Goal: Information Seeking & Learning: Check status

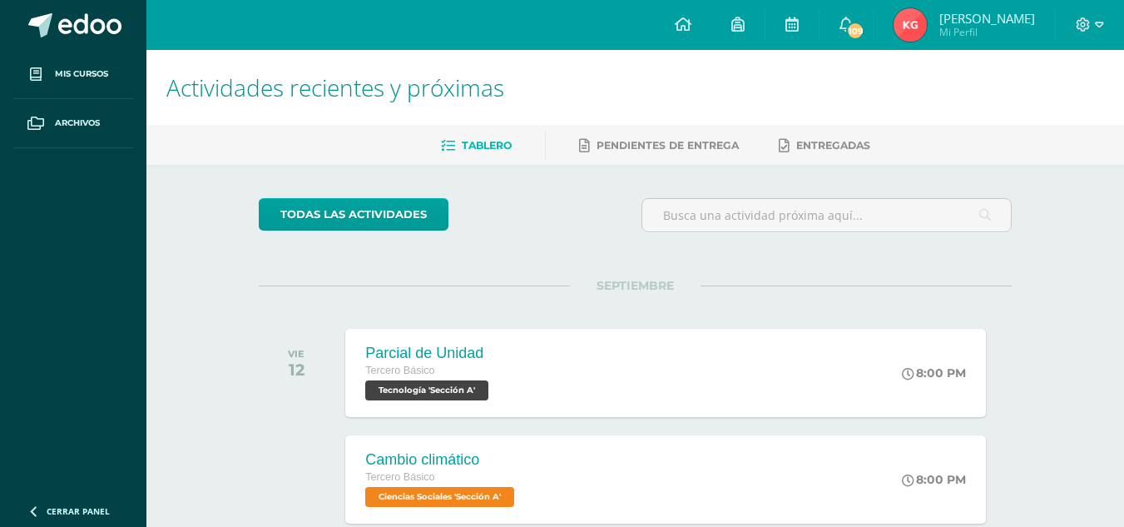
click at [912, 27] on img at bounding box center [910, 24] width 33 height 33
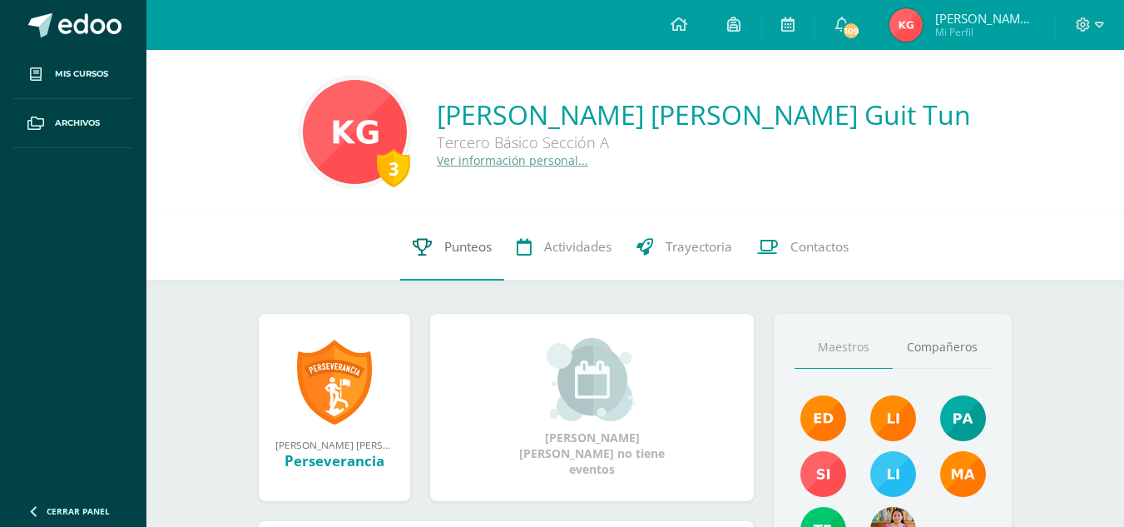
click at [446, 274] on link "Punteos" at bounding box center [452, 247] width 104 height 67
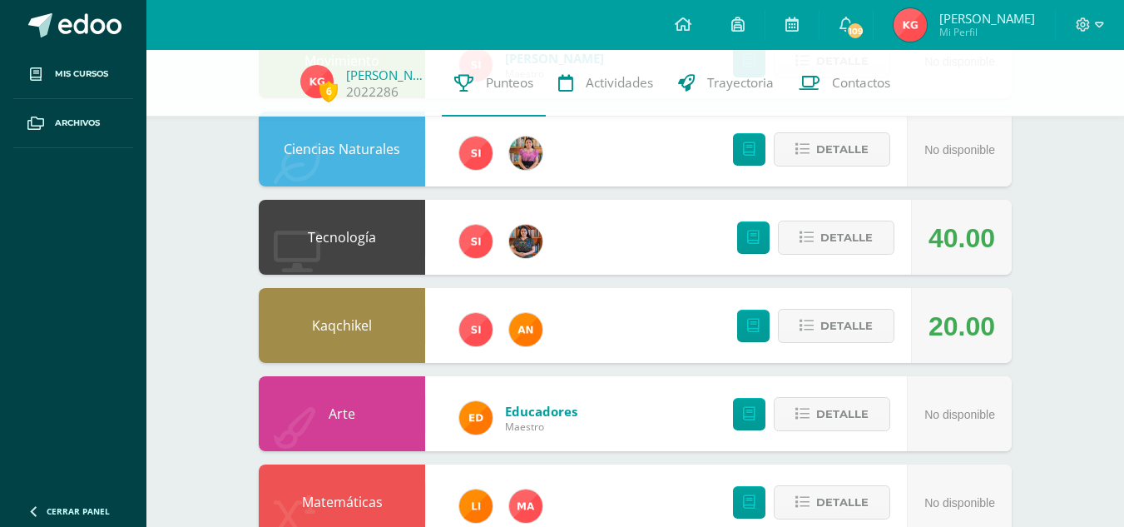
scroll to position [325, 0]
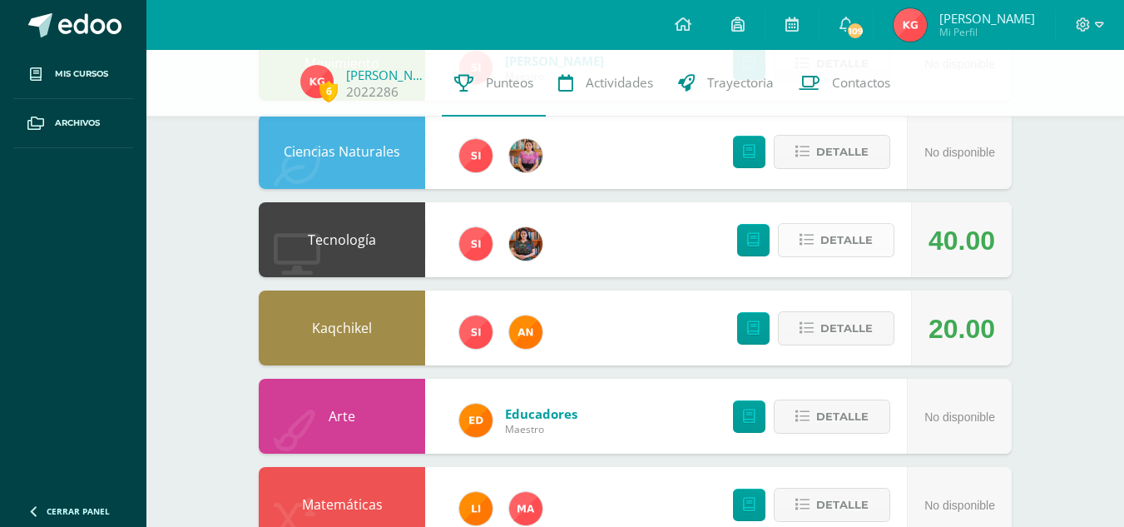
click at [848, 249] on span "Detalle" at bounding box center [847, 240] width 52 height 31
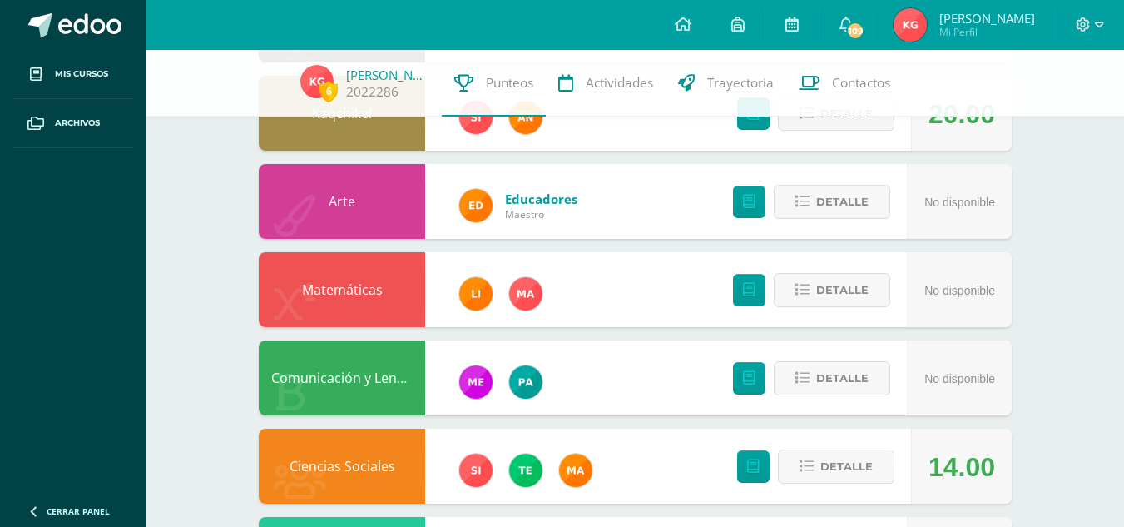
scroll to position [540, 0]
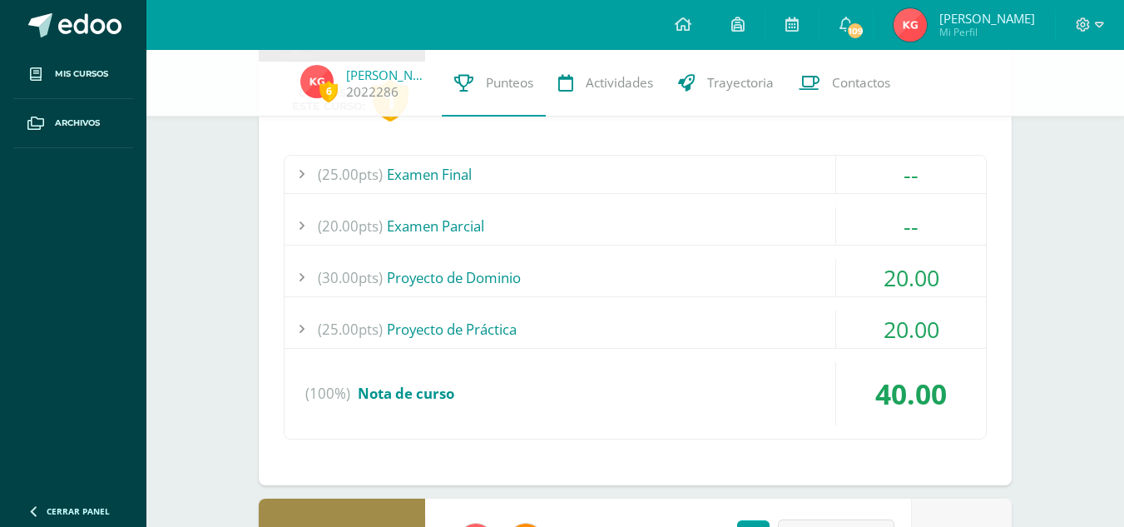
click at [935, 319] on div "20.00" at bounding box center [911, 328] width 150 height 37
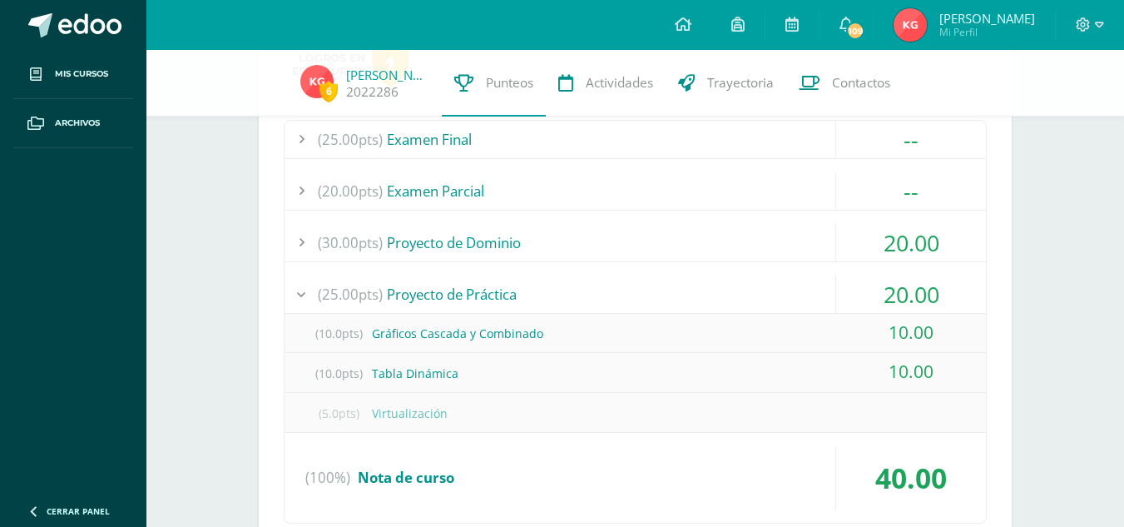
scroll to position [576, 0]
click at [924, 288] on div "20.00" at bounding box center [911, 293] width 150 height 37
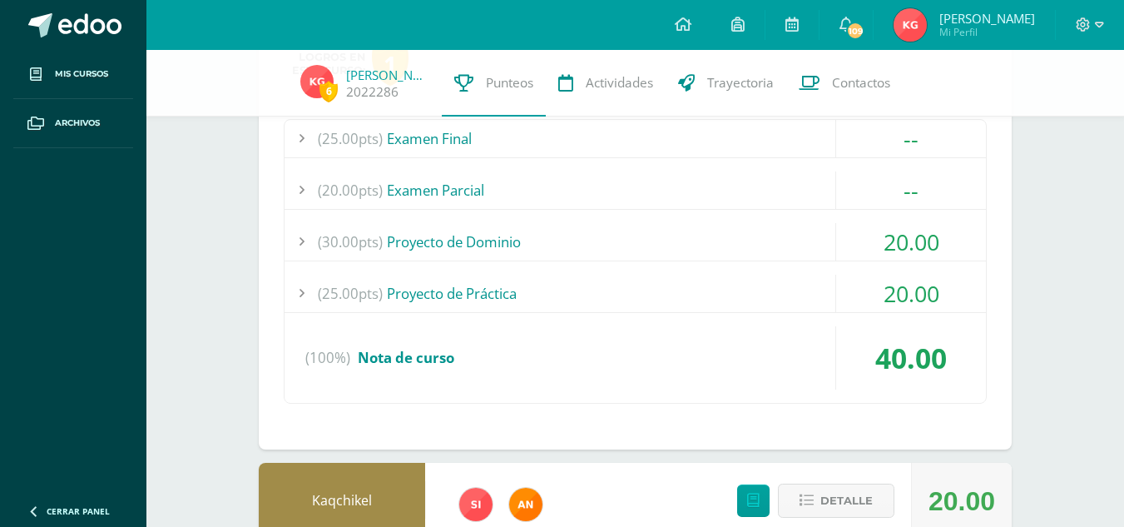
click at [932, 231] on div "20.00" at bounding box center [911, 241] width 150 height 37
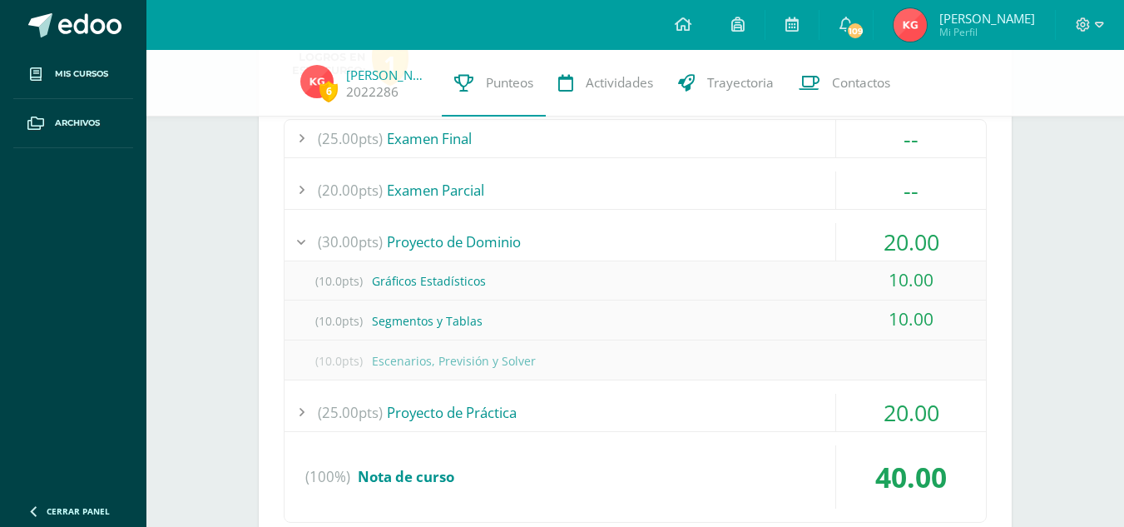
click at [847, 369] on div "(10.0pts) Escenarios, Previsión y Solver" at bounding box center [636, 360] width 702 height 37
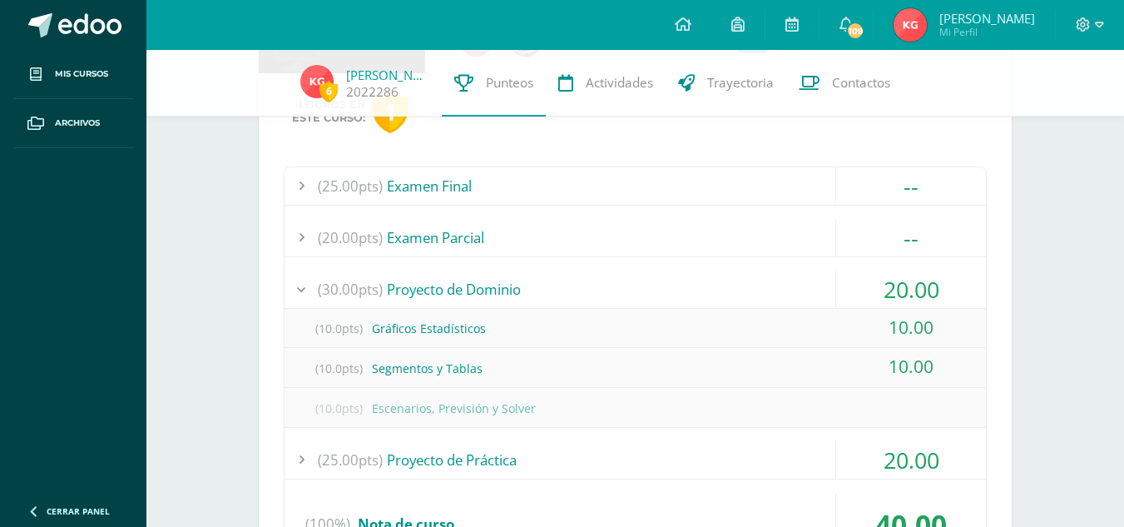
scroll to position [526, 0]
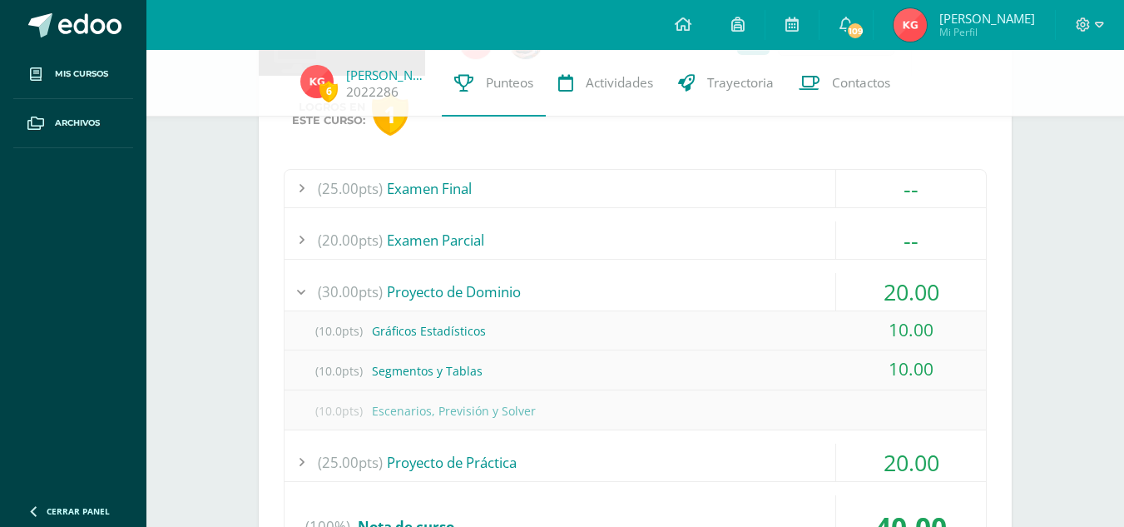
click at [926, 233] on div "--" at bounding box center [911, 239] width 150 height 37
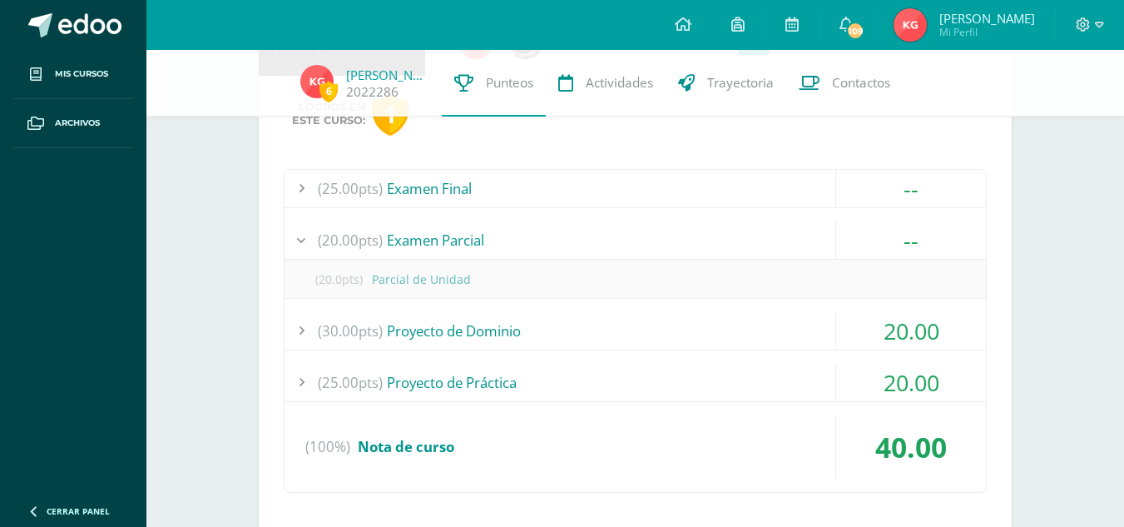
click at [906, 242] on div "--" at bounding box center [911, 239] width 150 height 37
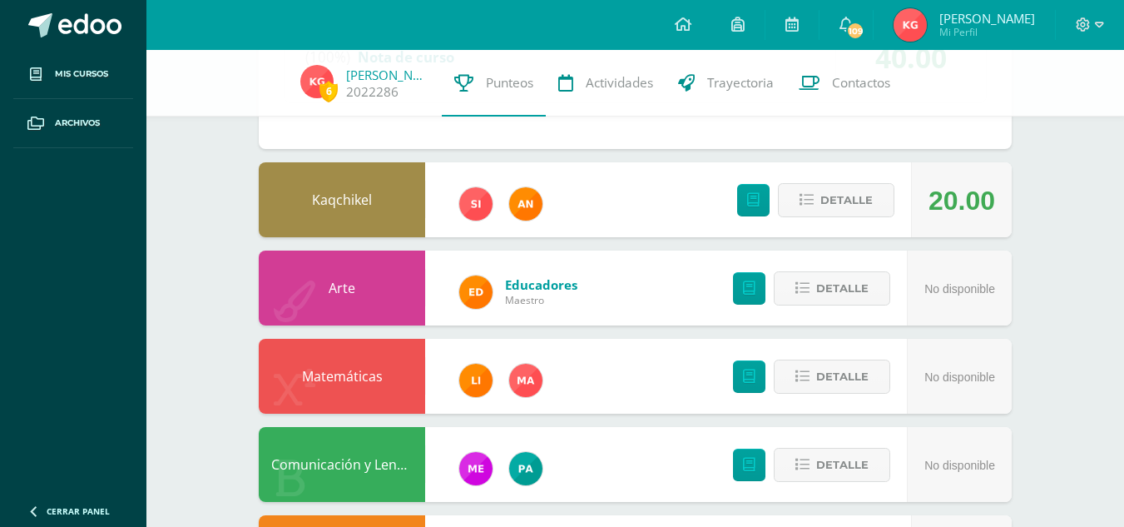
scroll to position [877, 0]
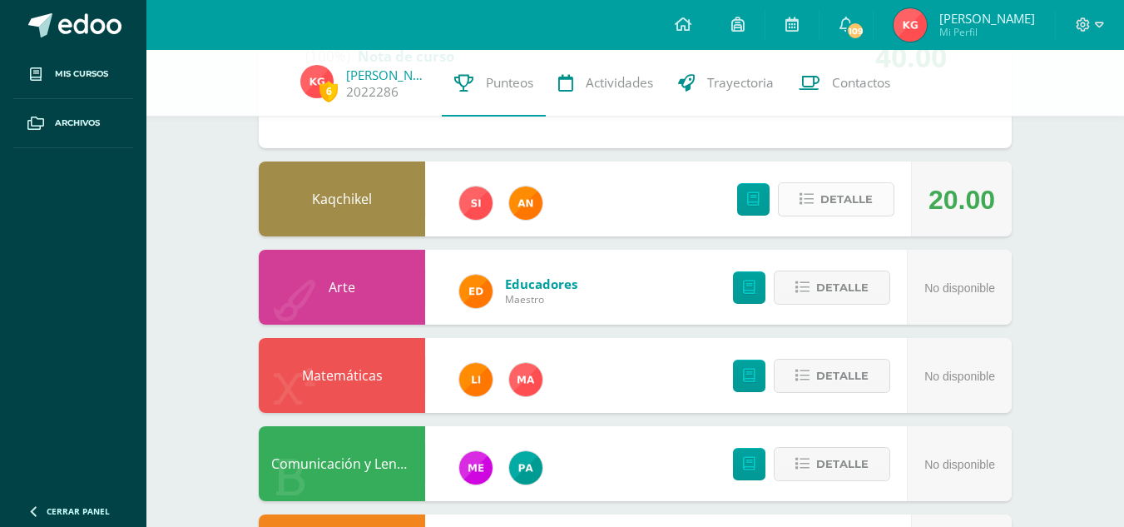
click at [864, 207] on span "Detalle" at bounding box center [847, 199] width 52 height 31
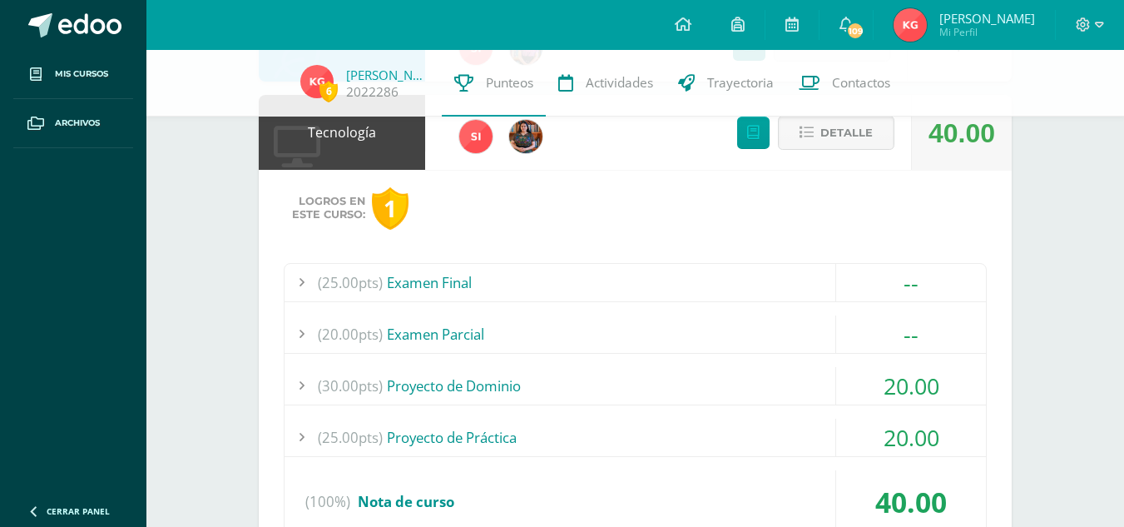
scroll to position [355, 0]
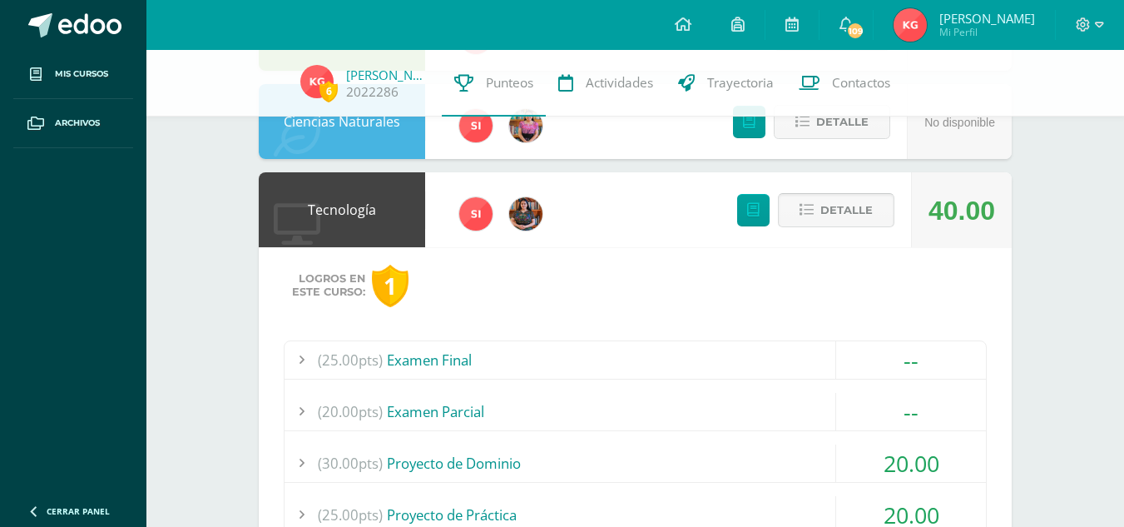
click at [844, 217] on span "Detalle" at bounding box center [847, 210] width 52 height 31
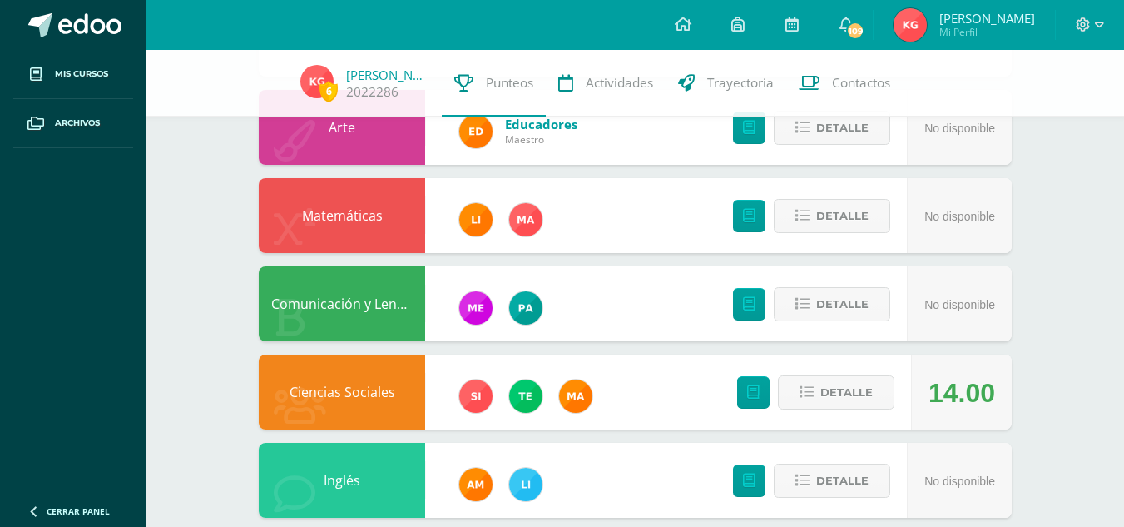
scroll to position [1061, 0]
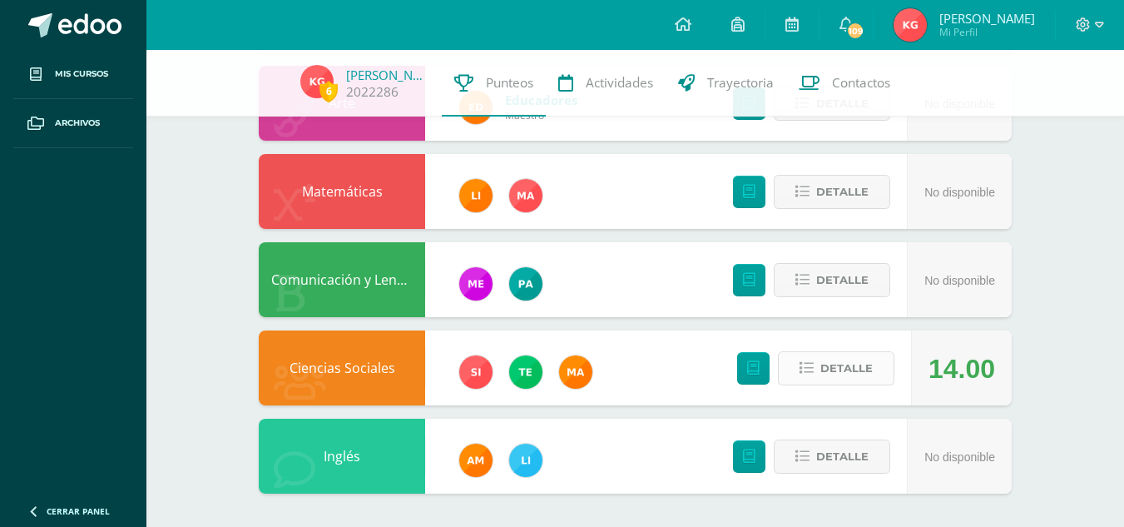
click at [869, 355] on span "Detalle" at bounding box center [847, 368] width 52 height 31
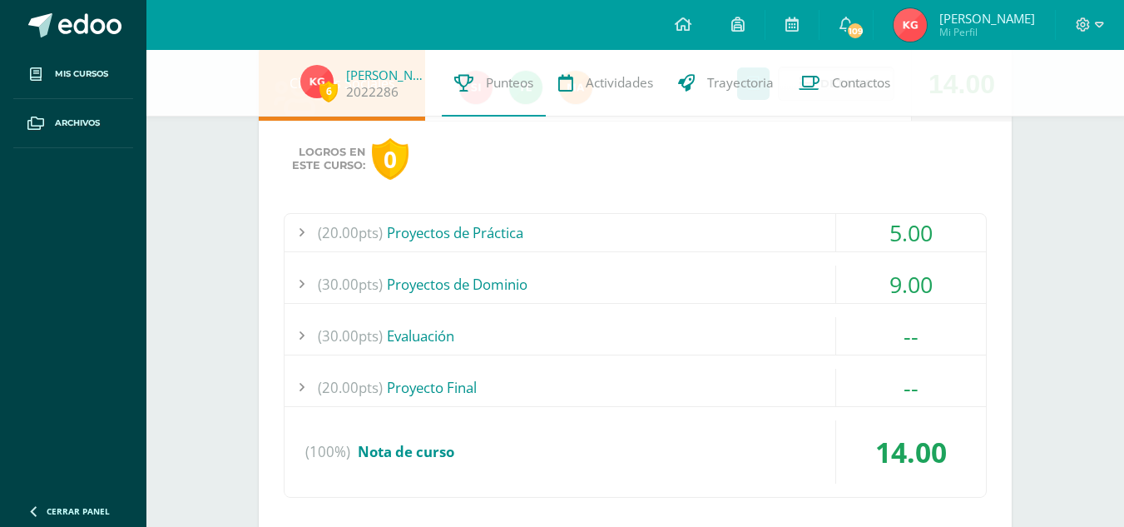
scroll to position [1350, 0]
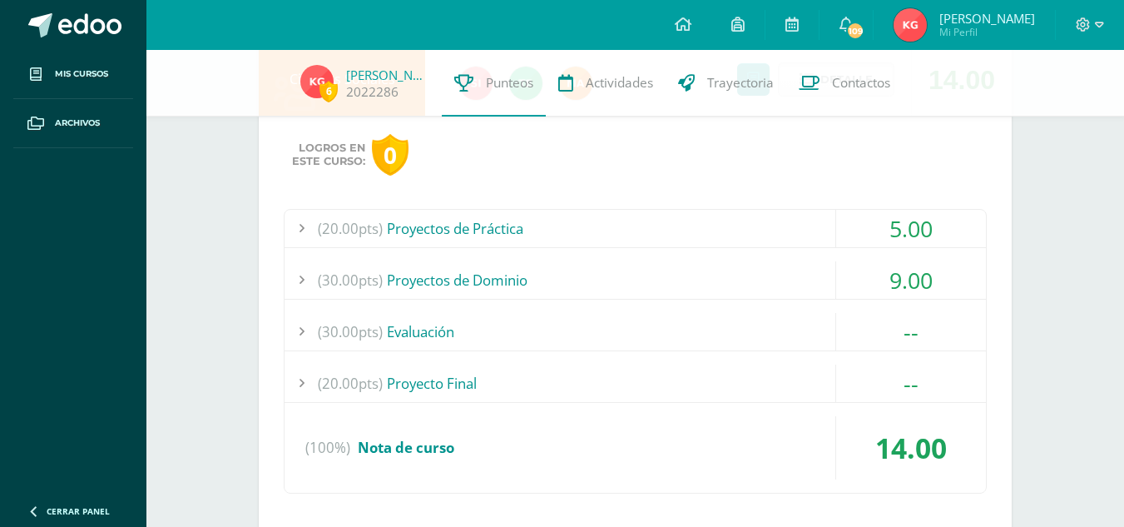
click at [913, 280] on div "9.00" at bounding box center [911, 279] width 150 height 37
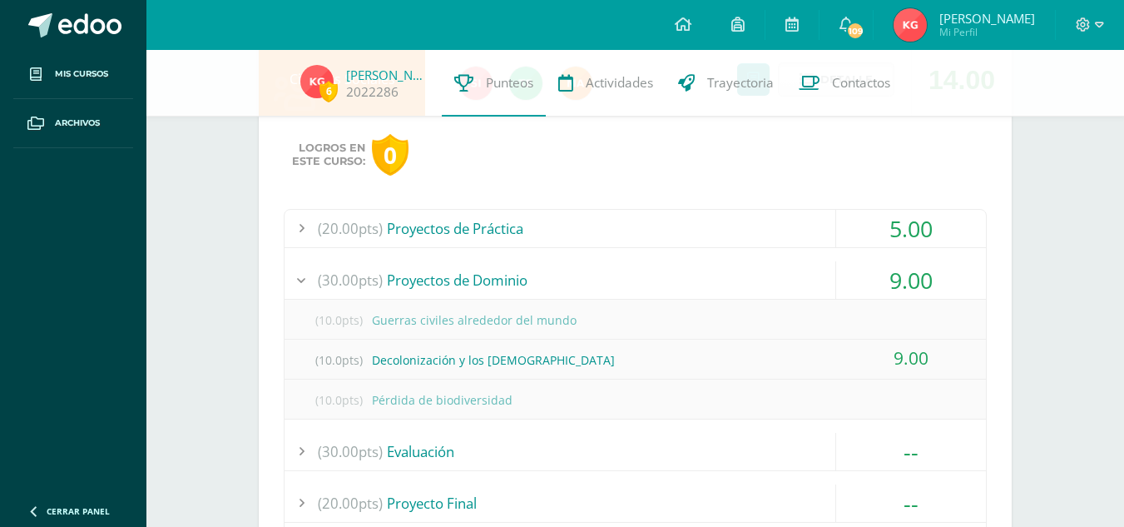
click at [913, 280] on div "9.00" at bounding box center [911, 279] width 150 height 37
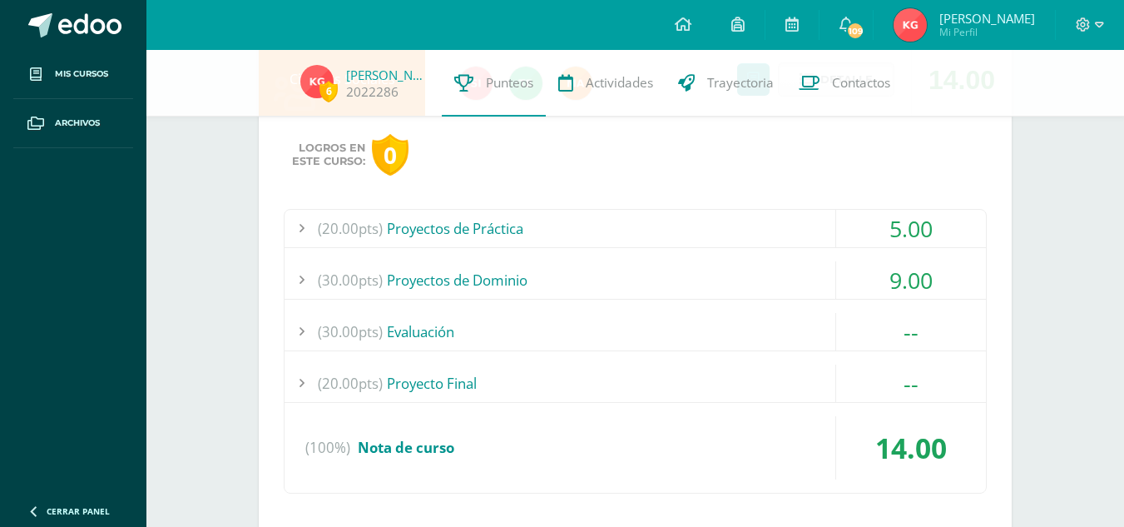
click at [913, 280] on div "9.00" at bounding box center [911, 279] width 150 height 37
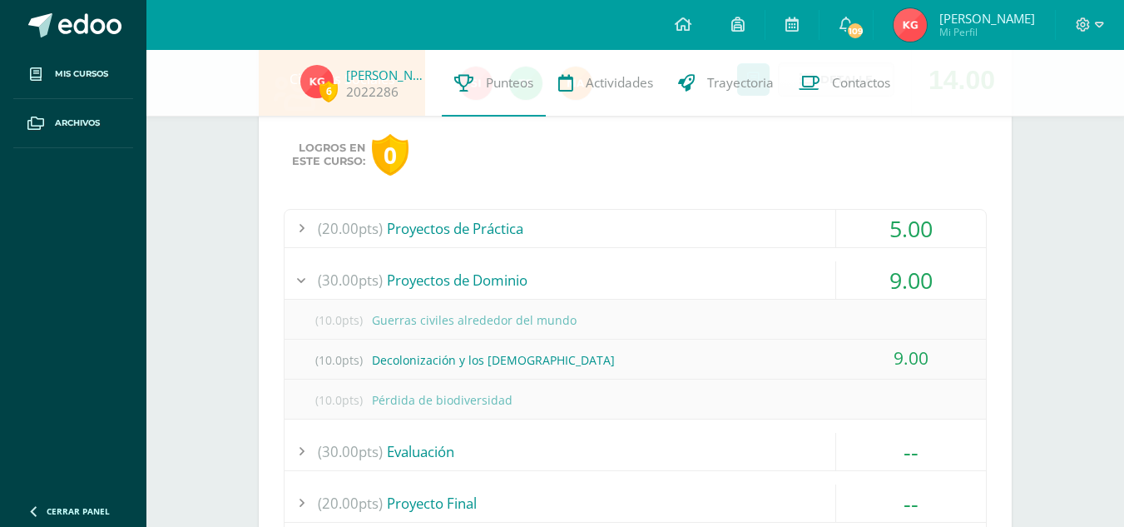
click at [913, 280] on div "9.00" at bounding box center [911, 279] width 150 height 37
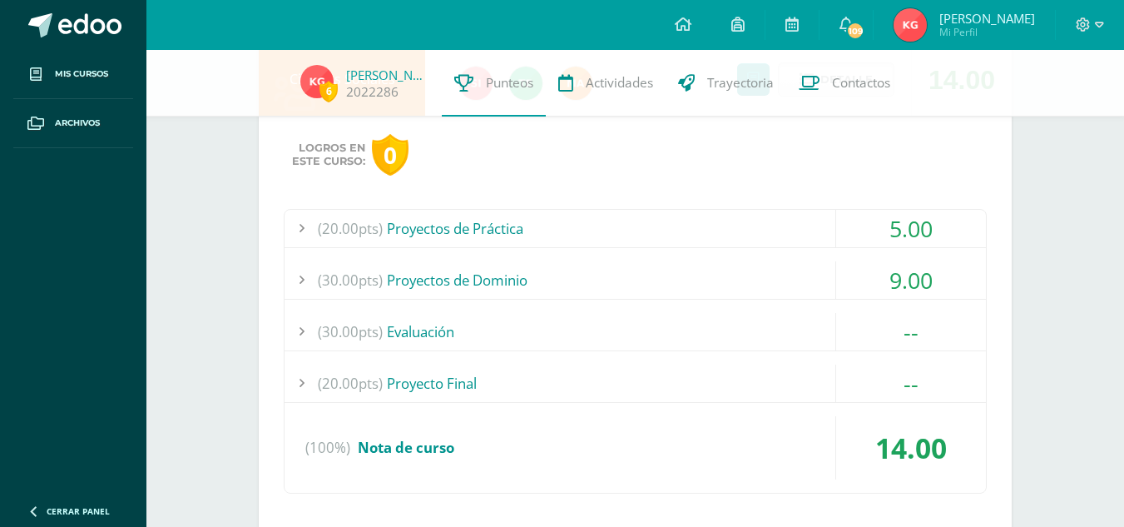
click at [921, 249] on div "(20.00pts) Proyectos de Práctica 5.00 (5.0pts) Consecuencias de la Segunda Guer…" at bounding box center [635, 351] width 703 height 285
click at [921, 247] on div "5.00" at bounding box center [911, 228] width 150 height 37
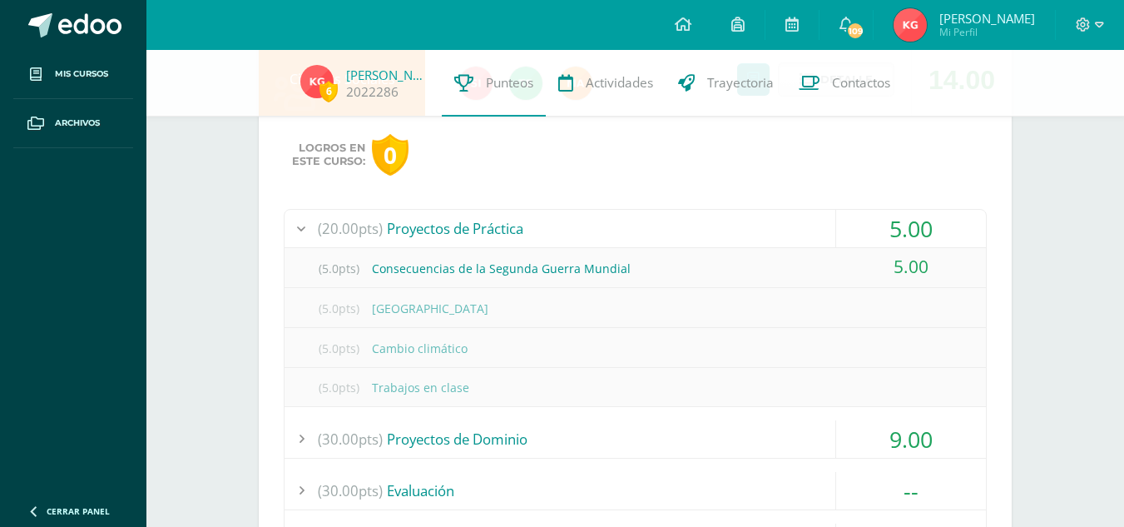
click at [921, 247] on div "5.00" at bounding box center [911, 228] width 150 height 37
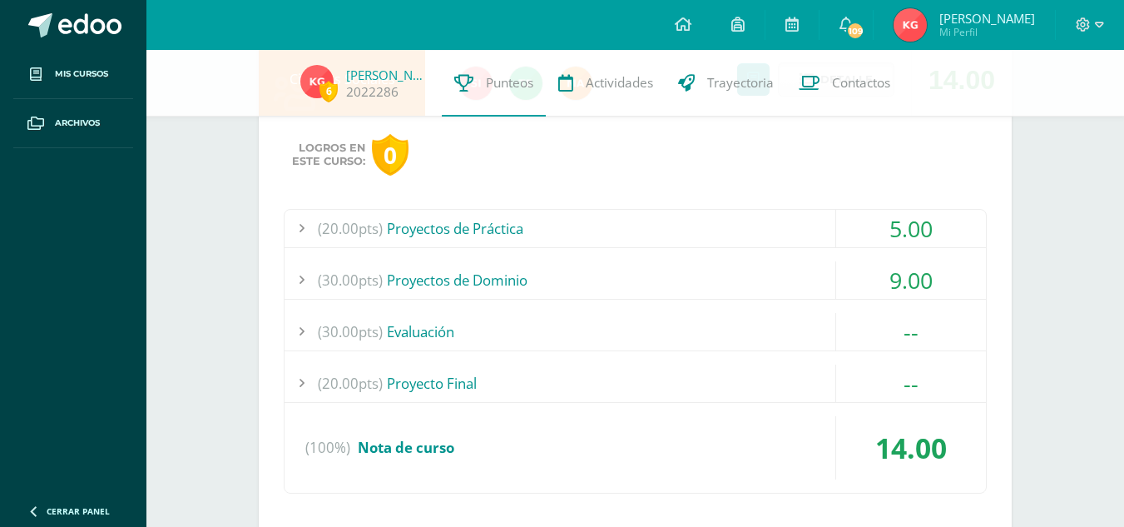
click at [921, 268] on div "9.00" at bounding box center [911, 279] width 150 height 37
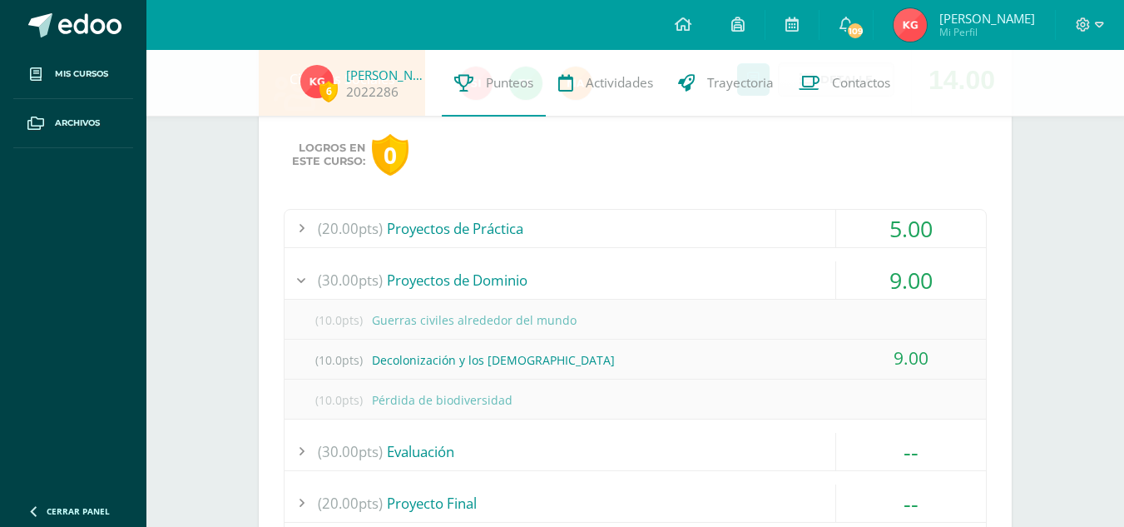
click at [921, 268] on div "9.00" at bounding box center [911, 279] width 150 height 37
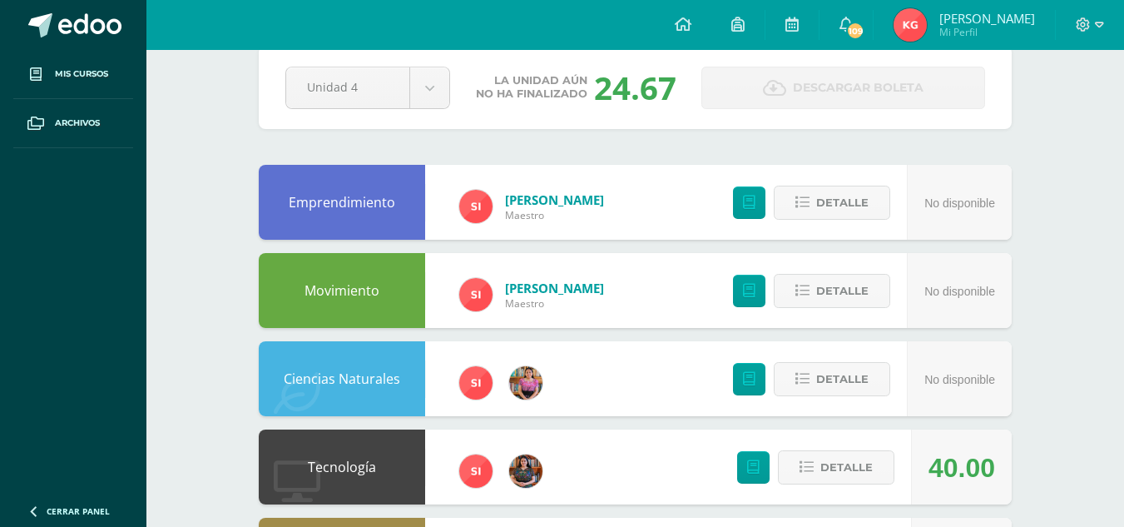
scroll to position [0, 0]
